Goal: Find specific page/section: Find specific page/section

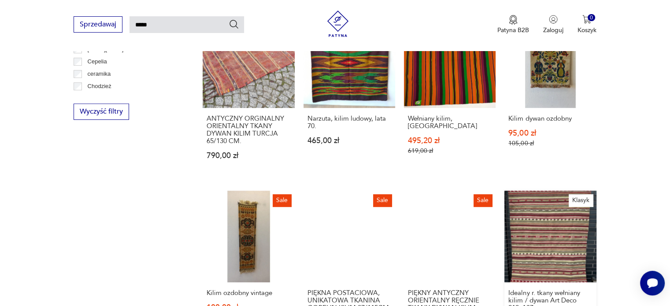
scroll to position [654, 0]
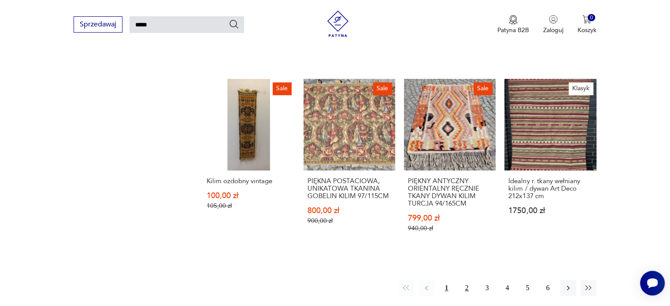
click at [468, 280] on button "2" at bounding box center [467, 288] width 16 height 16
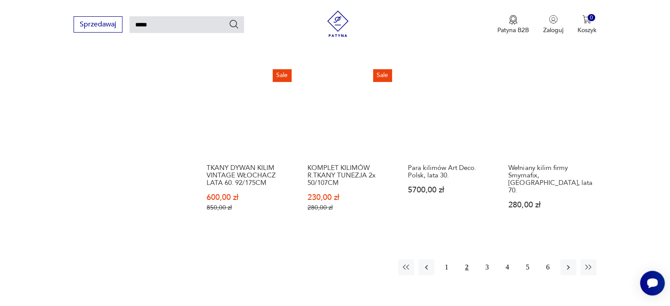
scroll to position [736, 0]
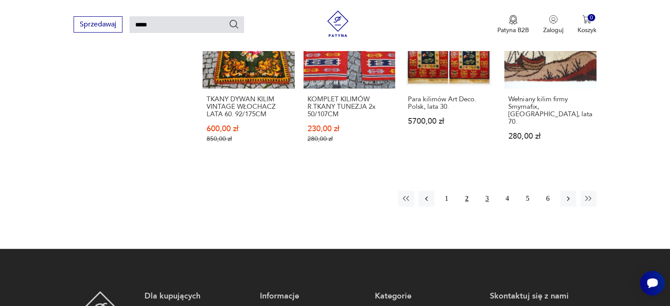
click at [488, 196] on button "3" at bounding box center [487, 199] width 16 height 16
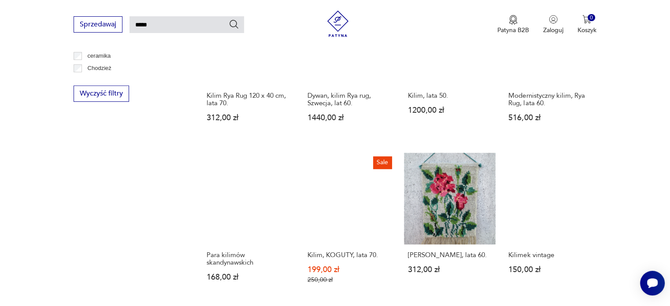
scroll to position [736, 0]
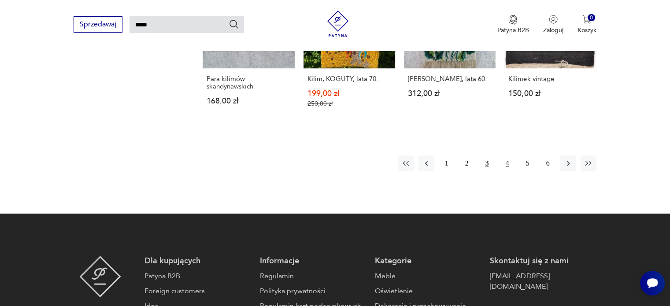
click at [509, 158] on button "4" at bounding box center [508, 164] width 16 height 16
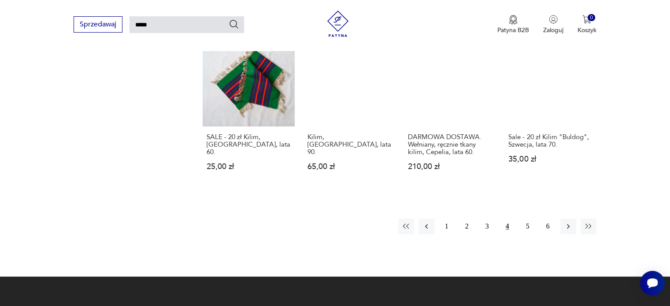
scroll to position [692, 0]
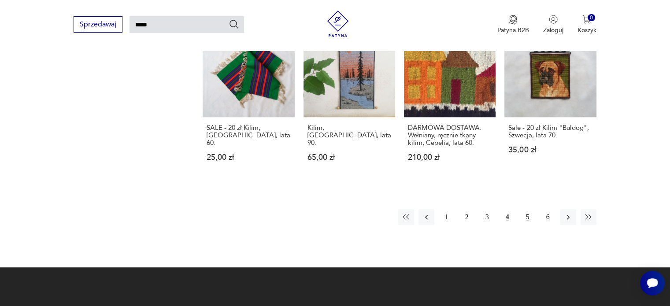
click at [529, 221] on button "5" at bounding box center [528, 217] width 16 height 16
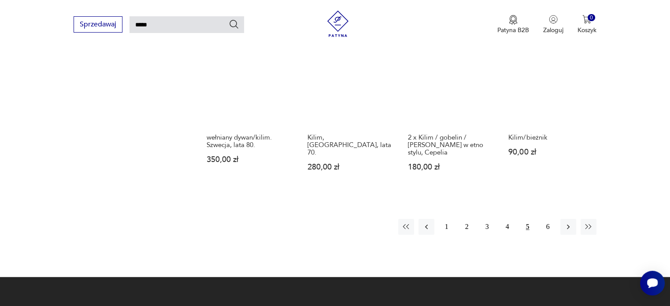
scroll to position [736, 0]
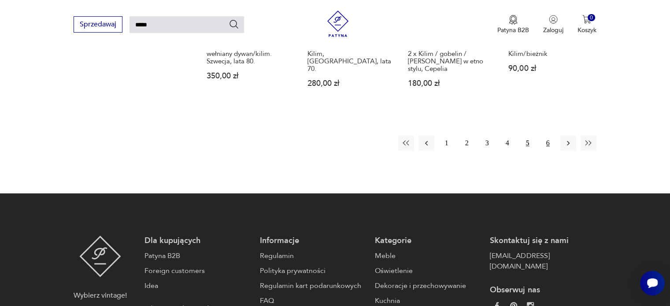
click at [545, 135] on button "6" at bounding box center [548, 143] width 16 height 16
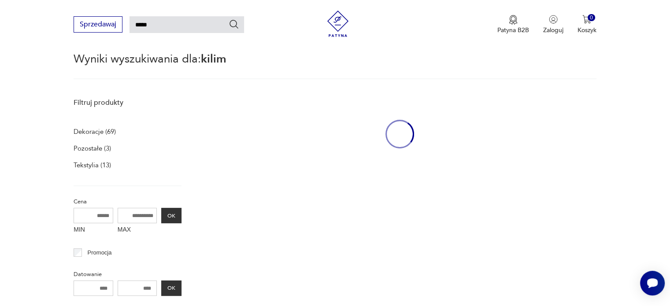
scroll to position [31, 0]
